Goal: Obtain resource: Download file/media

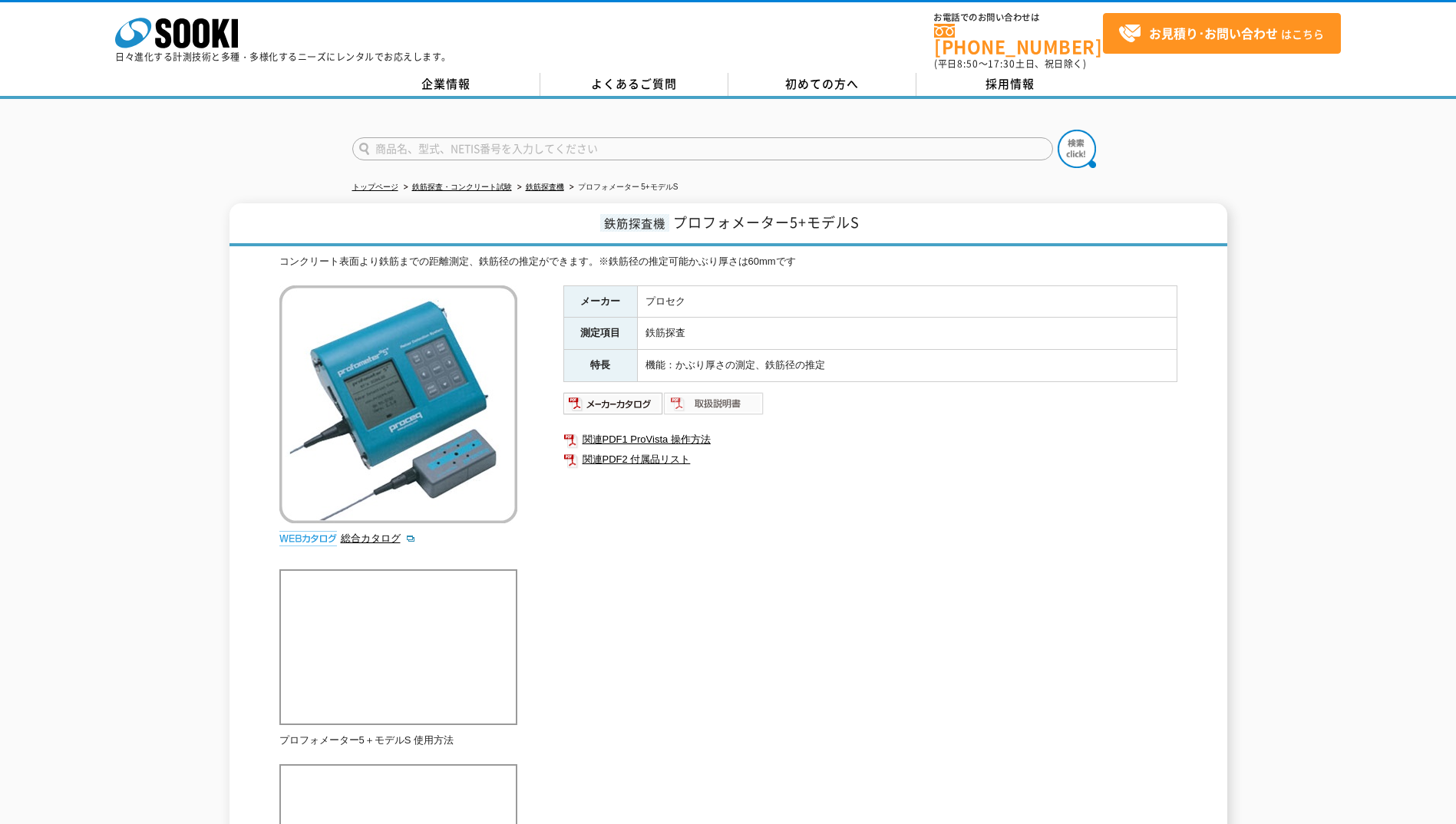
click at [713, 396] on img at bounding box center [714, 404] width 101 height 25
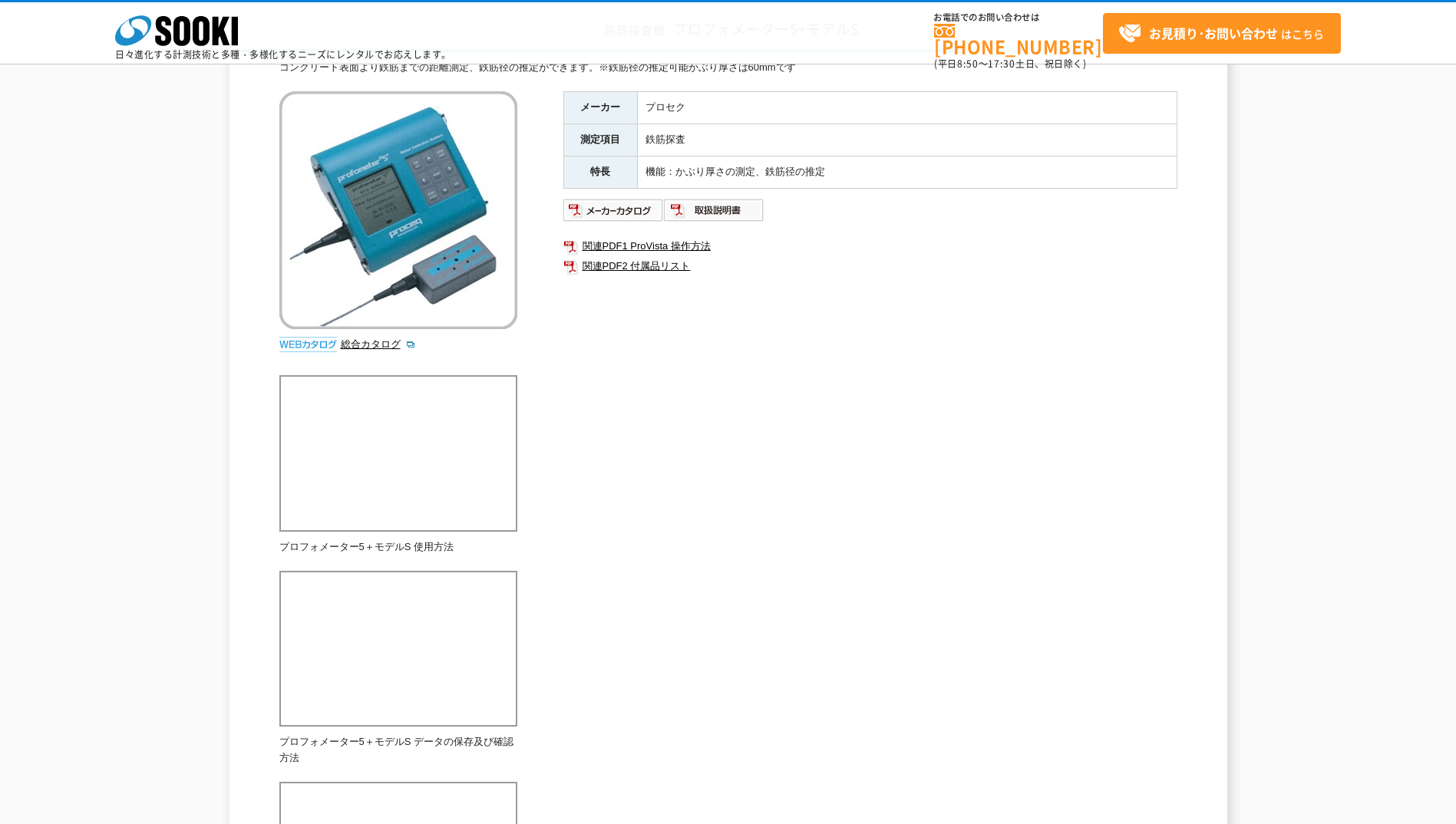
scroll to position [124, 0]
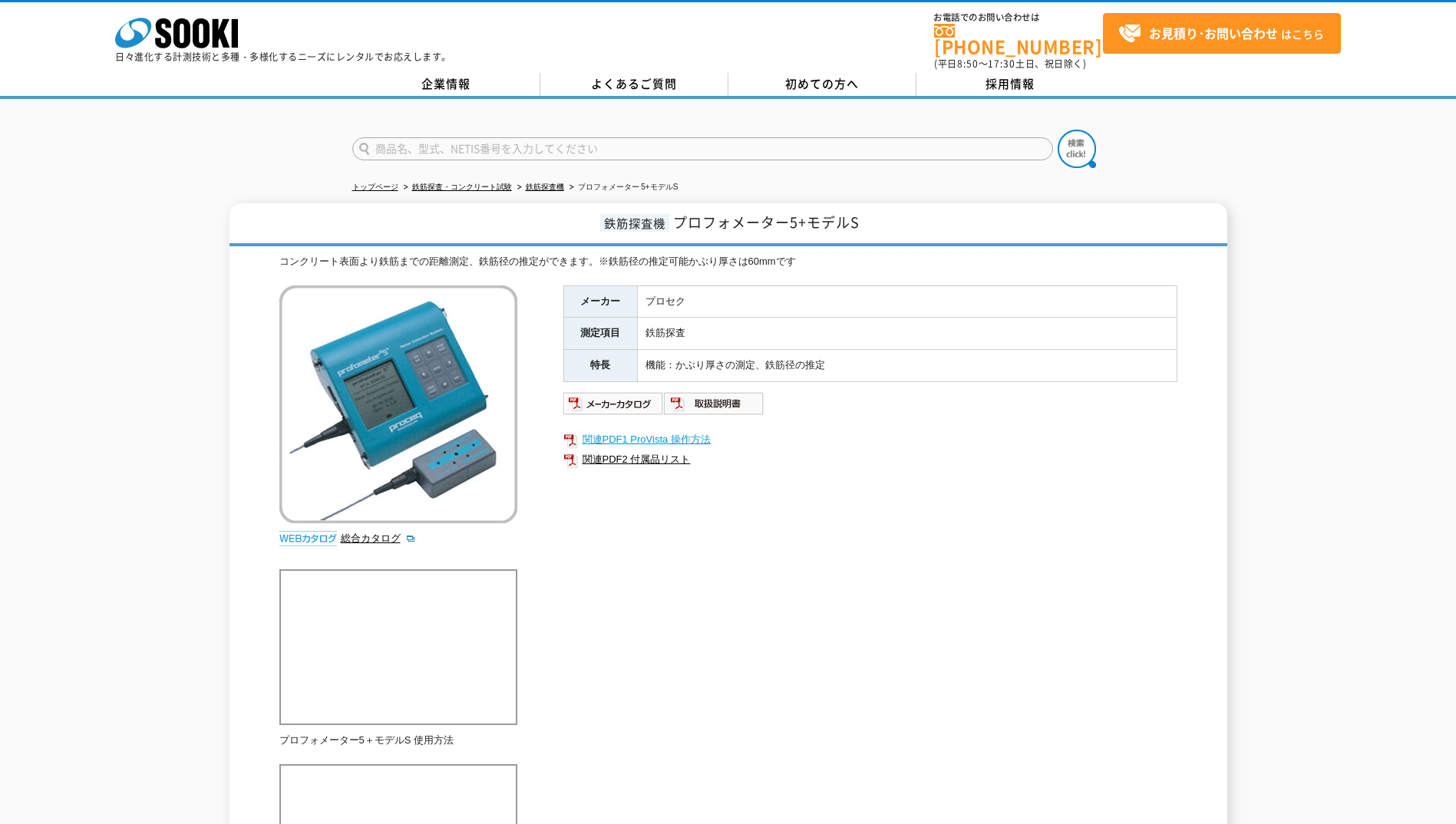
click at [686, 431] on link "関連PDF1 ProVista 操作方法" at bounding box center [870, 439] width 614 height 20
